Goal: Unclear

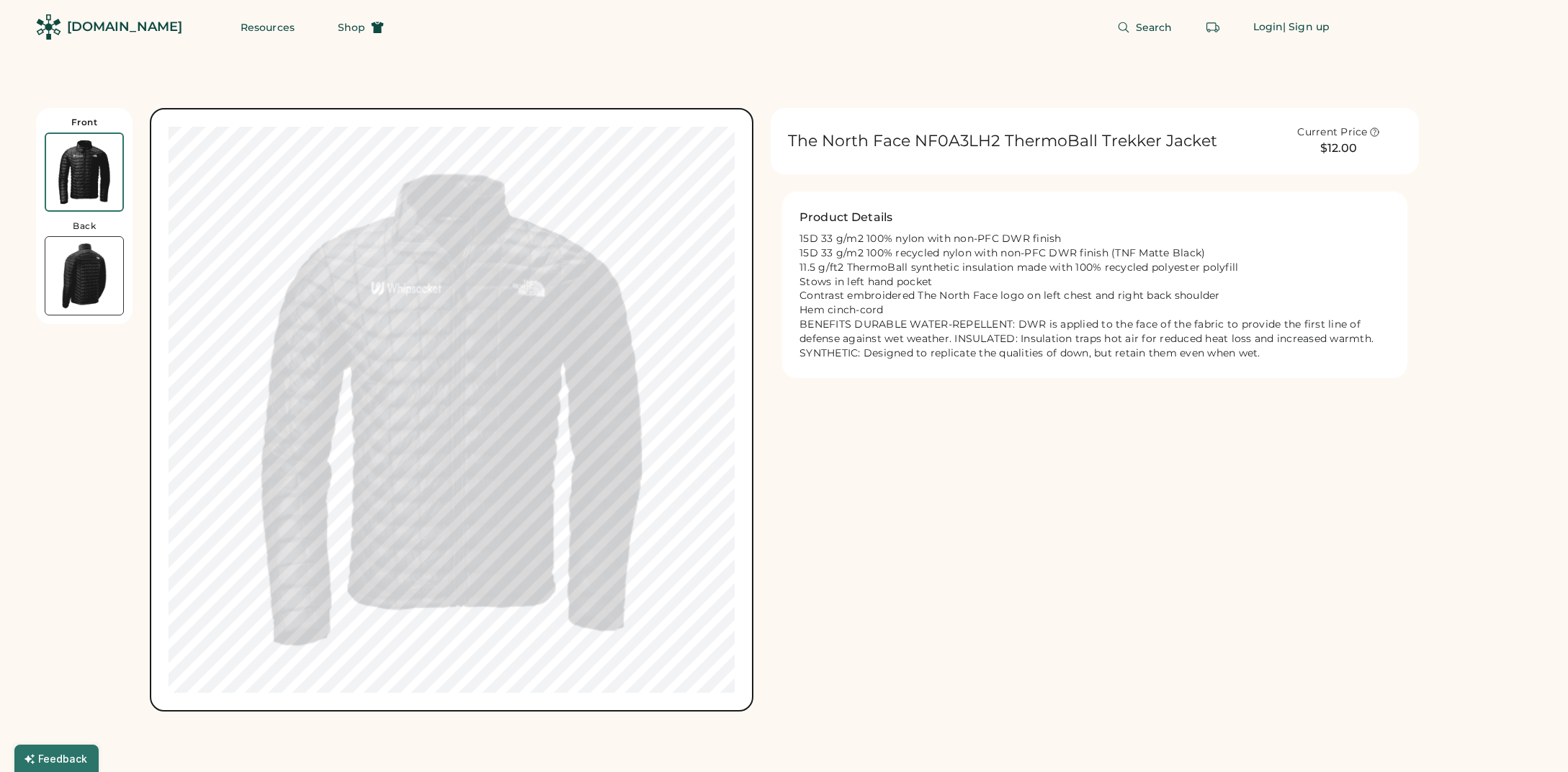
click at [72, 279] on img at bounding box center [84, 276] width 78 height 78
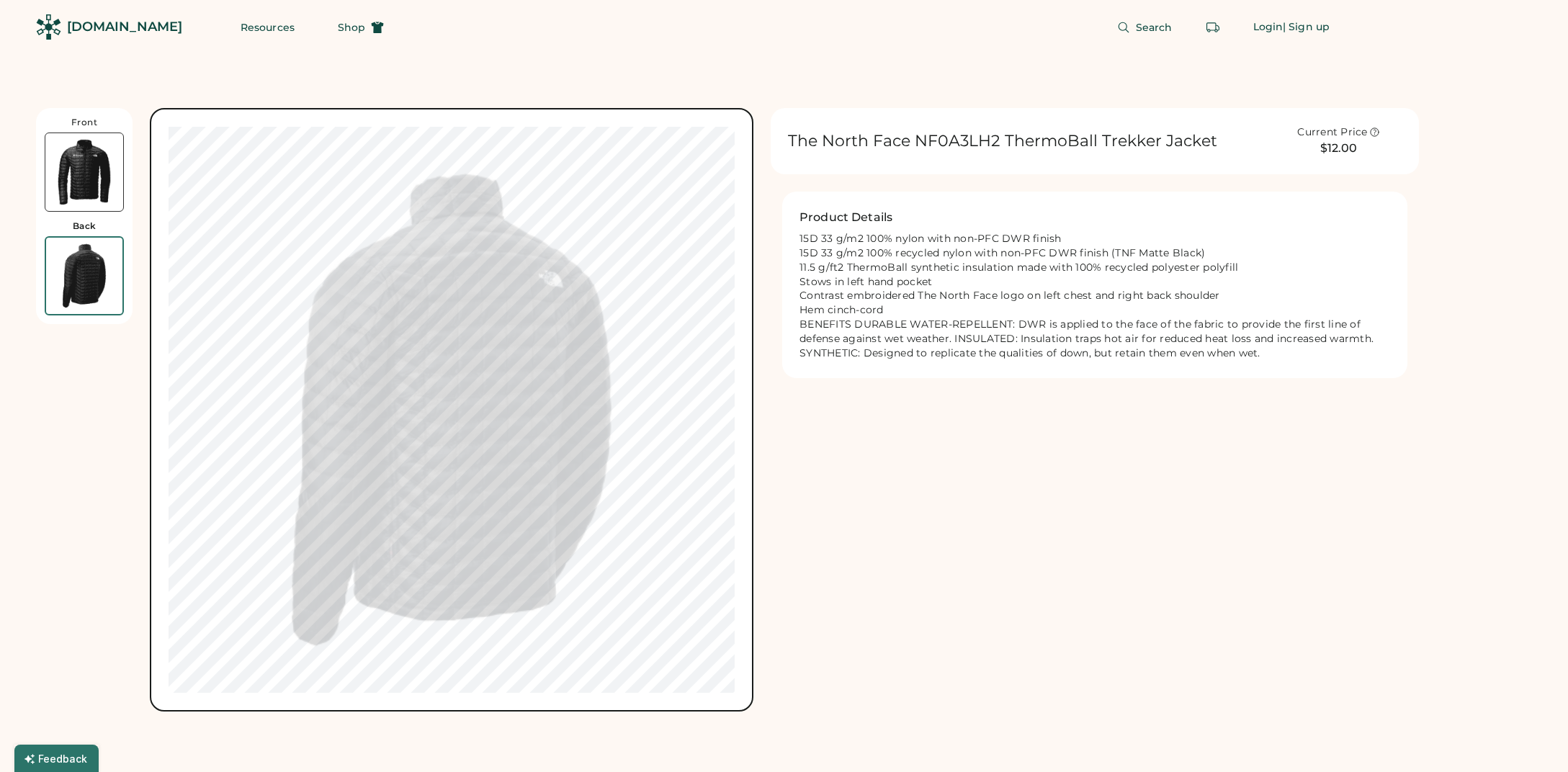
click at [81, 177] on img at bounding box center [84, 172] width 78 height 78
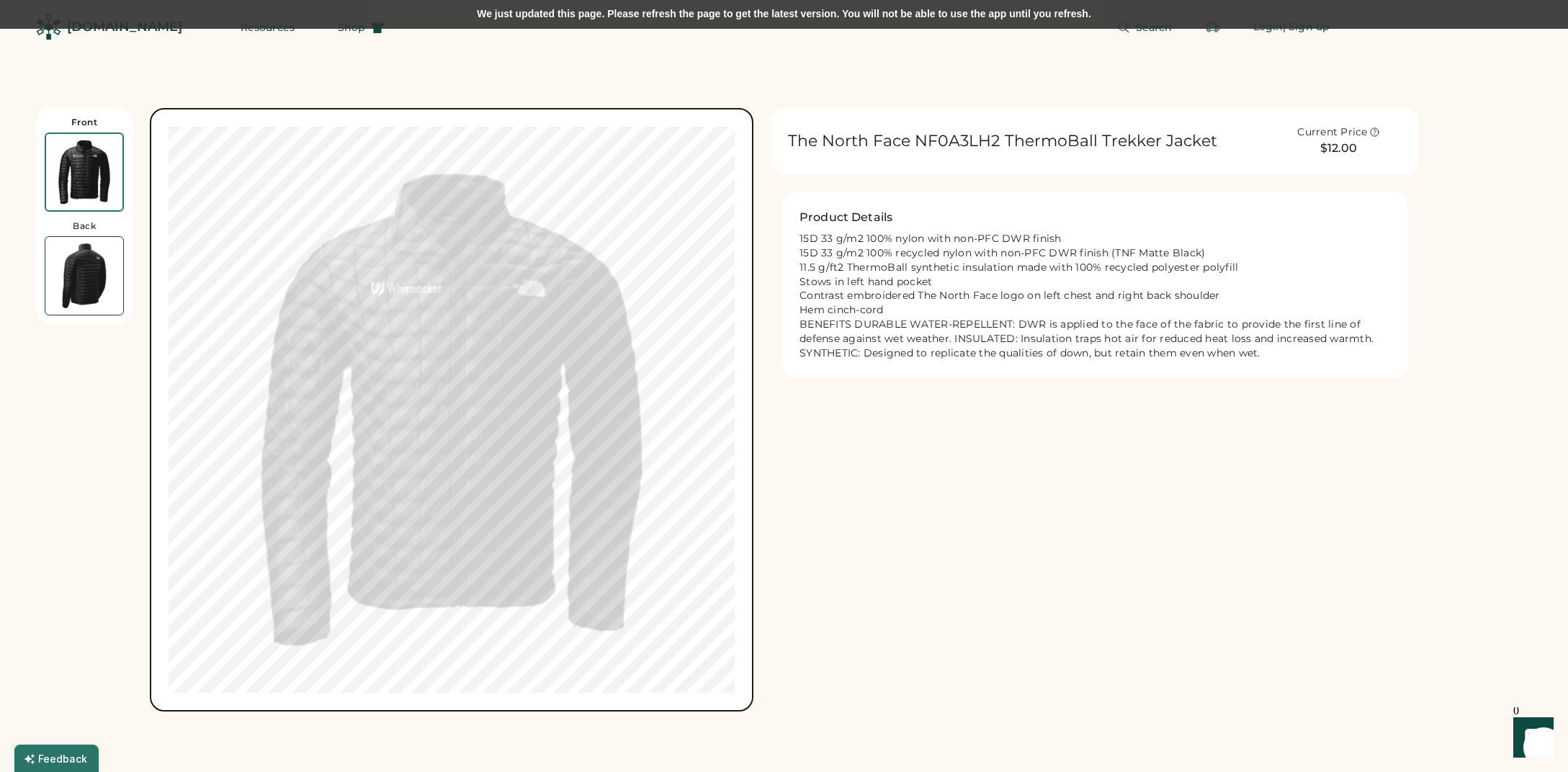
click at [729, 18] on div "We just updated this page. Please refresh the page to get the latest version. Y…" at bounding box center [784, 14] width 1568 height 29
click at [782, 7] on div "We just updated this page. Please refresh the page to get the latest version. Y…" at bounding box center [784, 14] width 1568 height 29
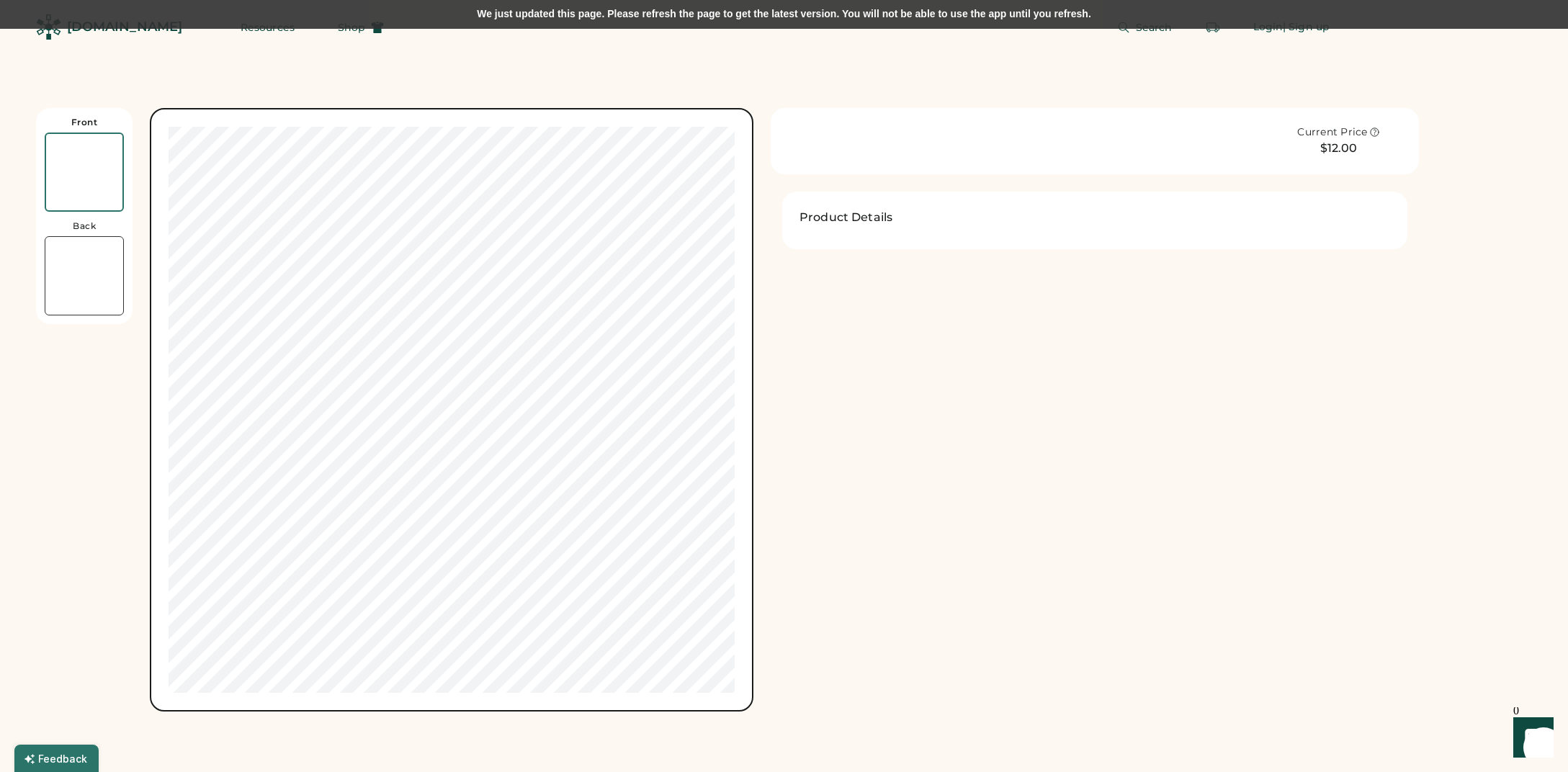
drag, startPoint x: 909, startPoint y: 10, endPoint x: 900, endPoint y: 13, distance: 9.5
click at [909, 10] on div "We just updated this page. Please refresh the page to get the latest version. Y…" at bounding box center [784, 14] width 1568 height 29
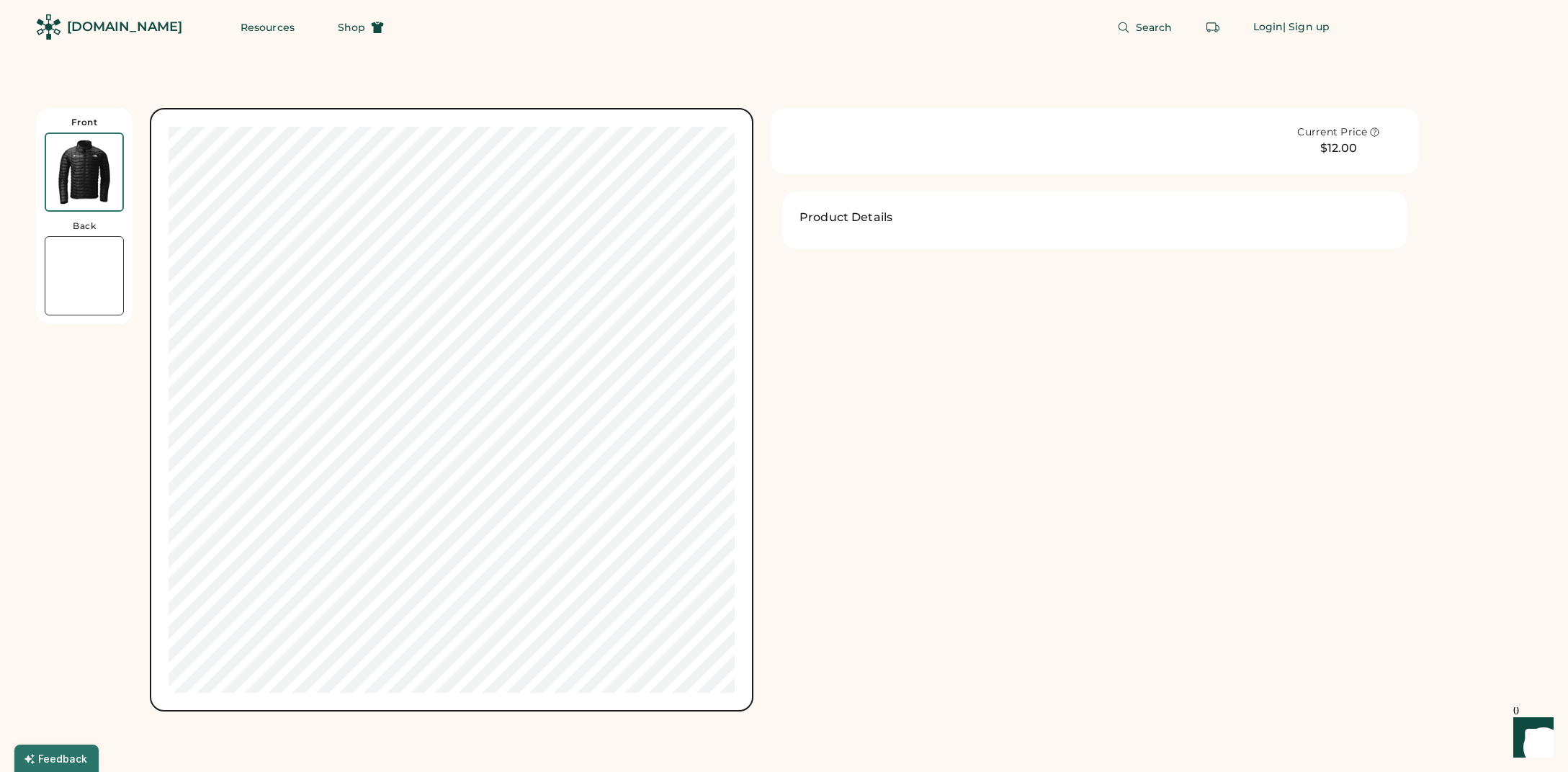
click at [87, 162] on img at bounding box center [84, 172] width 76 height 76
